Goal: Entertainment & Leisure: Consume media (video, audio)

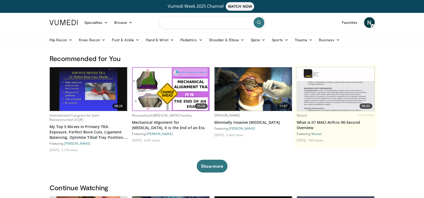
click at [196, 25] on input "Search topics, interventions" at bounding box center [212, 22] width 107 height 13
type input "**********"
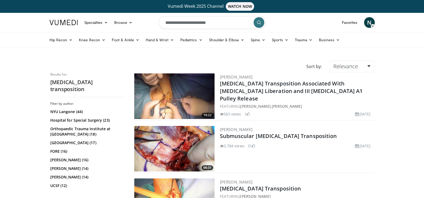
click at [165, 149] on img at bounding box center [174, 148] width 80 height 45
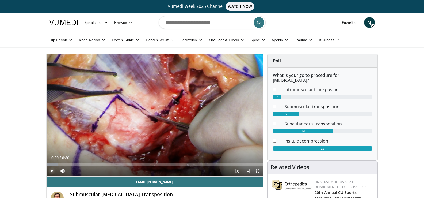
click at [53, 171] on span "Video Player" at bounding box center [52, 170] width 11 height 11
click at [257, 171] on span "Video Player" at bounding box center [257, 170] width 11 height 11
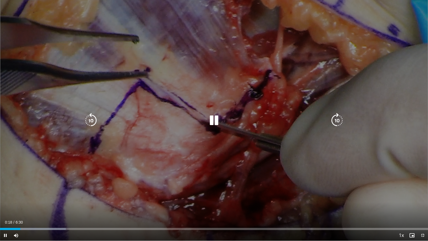
click at [207, 120] on icon "Video Player" at bounding box center [213, 120] width 15 height 15
click at [217, 121] on icon "Video Player" at bounding box center [213, 120] width 15 height 15
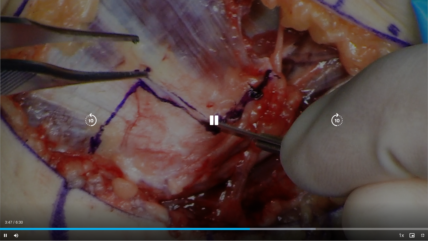
click at [217, 118] on icon "Video Player" at bounding box center [213, 120] width 15 height 15
click at [207, 118] on icon "Video Player" at bounding box center [213, 120] width 15 height 15
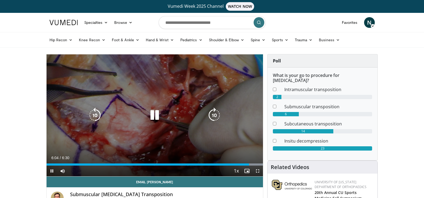
click at [151, 115] on icon "Video Player" at bounding box center [154, 114] width 15 height 15
